Goal: Information Seeking & Learning: Learn about a topic

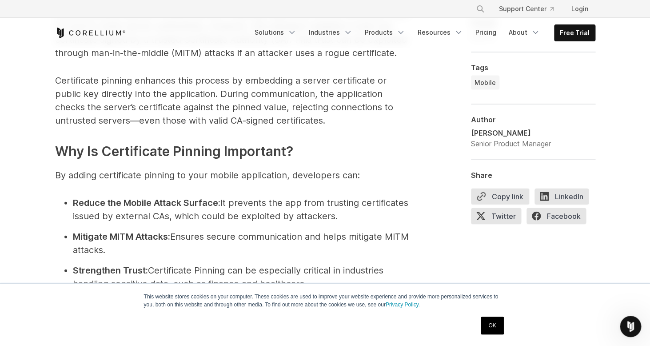
scroll to position [694, 0]
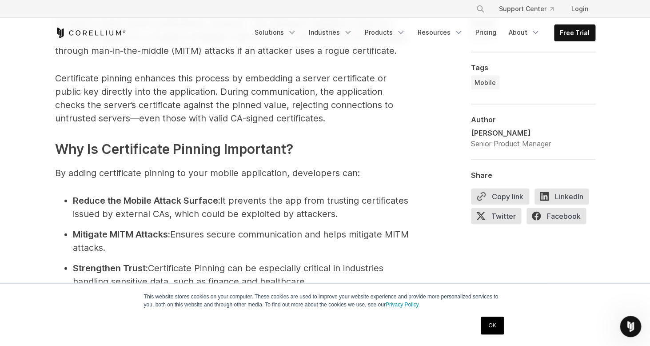
drag, startPoint x: 128, startPoint y: 159, endPoint x: 317, endPoint y: 245, distance: 207.5
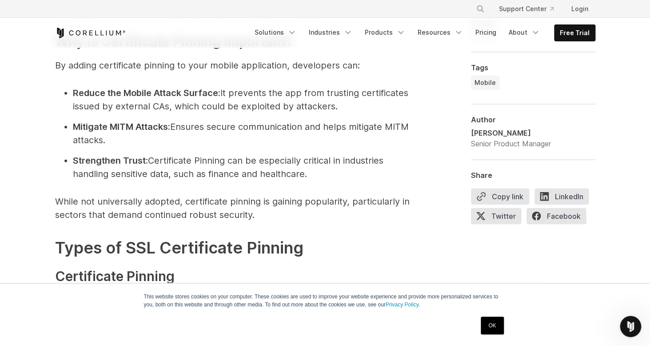
scroll to position [805, 0]
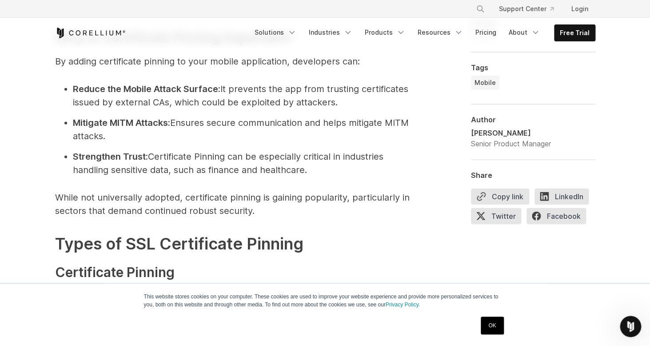
click at [318, 173] on li "Strengthen Trust: Certificate Pinning can be especially critical in industries …" at bounding box center [242, 163] width 338 height 27
drag, startPoint x: 318, startPoint y: 173, endPoint x: 88, endPoint y: 49, distance: 261.2
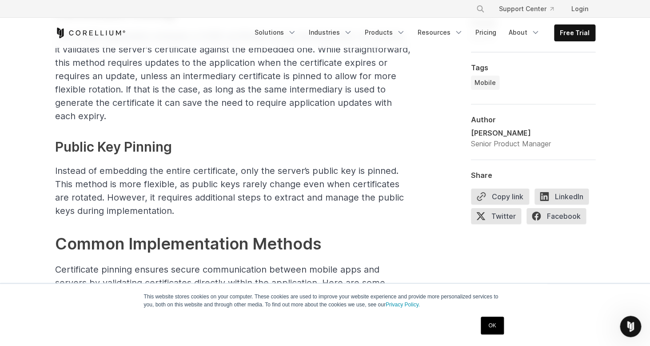
scroll to position [1068, 0]
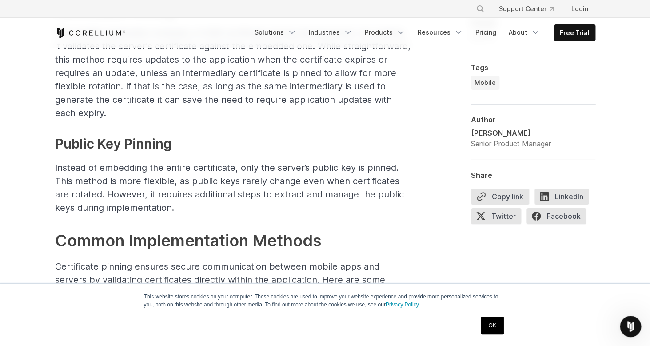
click at [64, 112] on span "The mobile application embeds a X.509 certificate during development. At runtim…" at bounding box center [232, 73] width 355 height 91
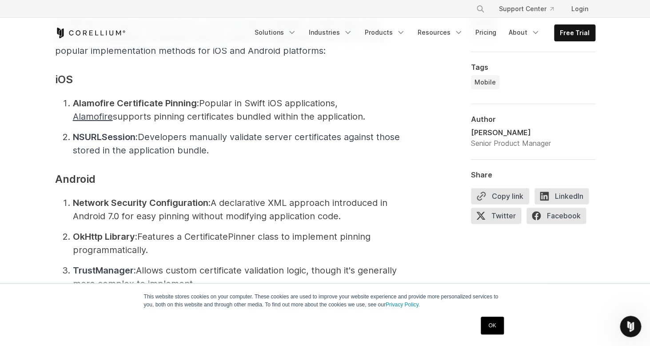
scroll to position [1311, 0]
drag, startPoint x: 62, startPoint y: 93, endPoint x: 268, endPoint y: 150, distance: 213.8
click at [268, 150] on div "Securing mobile application communications is critical in [DATE] threat environ…" at bounding box center [232, 323] width 355 height 2178
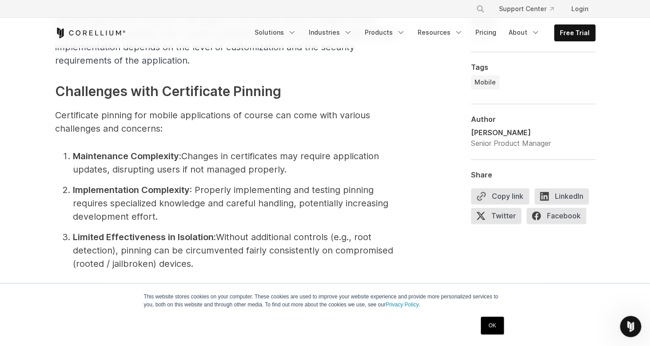
scroll to position [1603, 0]
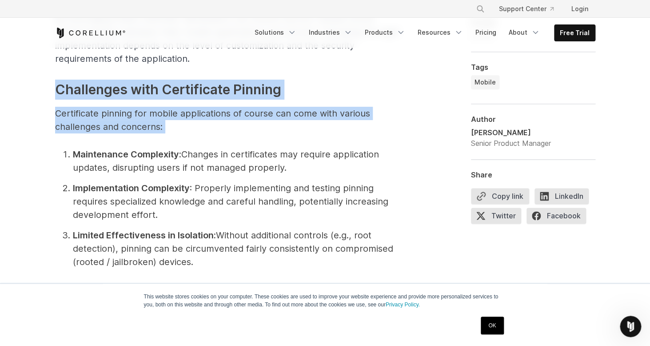
drag, startPoint x: 53, startPoint y: 90, endPoint x: 231, endPoint y: 141, distance: 184.5
click at [231, 141] on div "Securing mobile application communications is critical in [DATE] threat environ…" at bounding box center [325, 63] width 569 height 2257
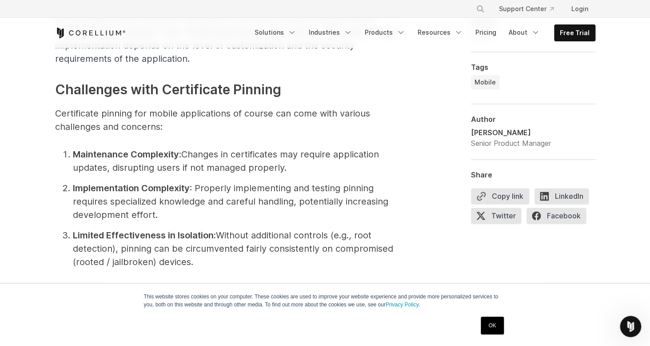
click at [171, 215] on li "Implementation Complexity : Properly implementing and testing pinning requires …" at bounding box center [242, 201] width 338 height 40
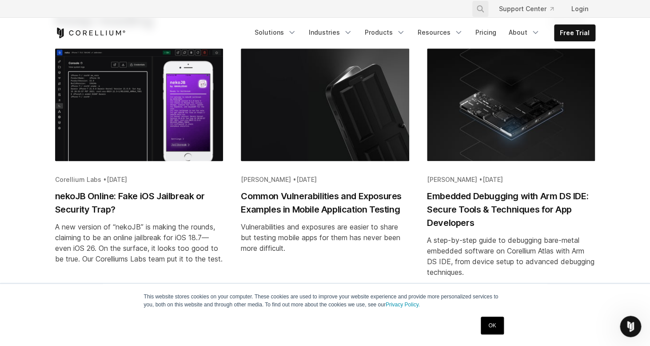
scroll to position [2812, 0]
